Goal: Information Seeking & Learning: Learn about a topic

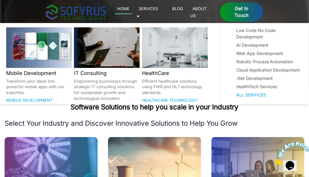
click at [158, 10] on link "Services 🞃" at bounding box center [148, 12] width 22 height 14
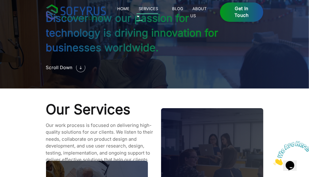
scroll to position [505, 0]
